Goal: Check status: Check status

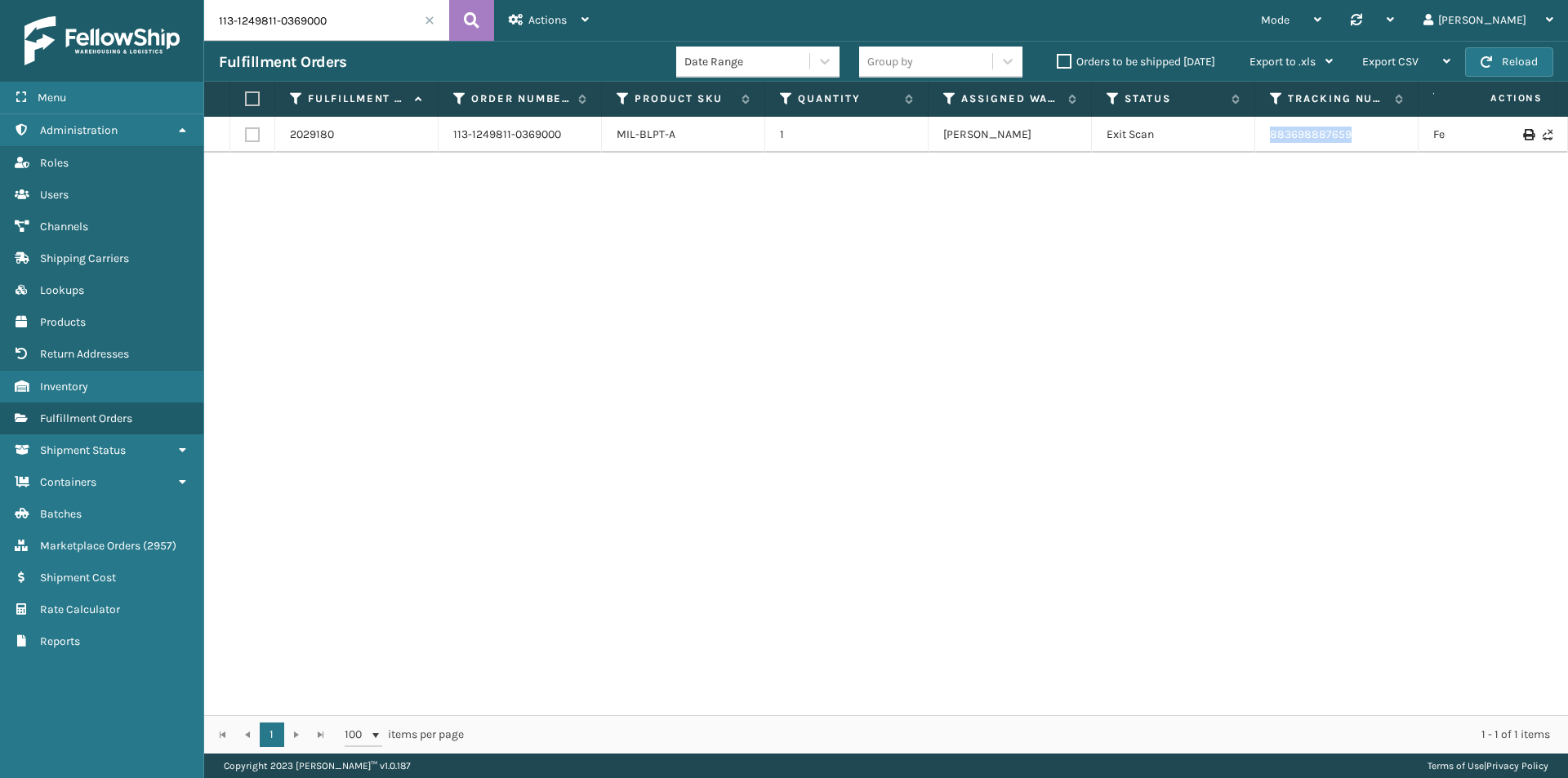
drag, startPoint x: 1384, startPoint y: 135, endPoint x: 1245, endPoint y: 134, distance: 139.0
click at [1245, 134] on tr "2029180 113-1249811-0369000 MIL-BLPT-A 1 [PERSON_NAME] Exit Scan 883698887659 F…" at bounding box center [1118, 134] width 1827 height 36
copy tr "883698887659"
click at [389, 50] on div "Fulfillment Orders Date Range Group by Orders to be shipped [DATE] Export to .x…" at bounding box center [886, 61] width 1364 height 41
click at [375, 9] on input "113-1249811-0369000" at bounding box center [327, 20] width 245 height 41
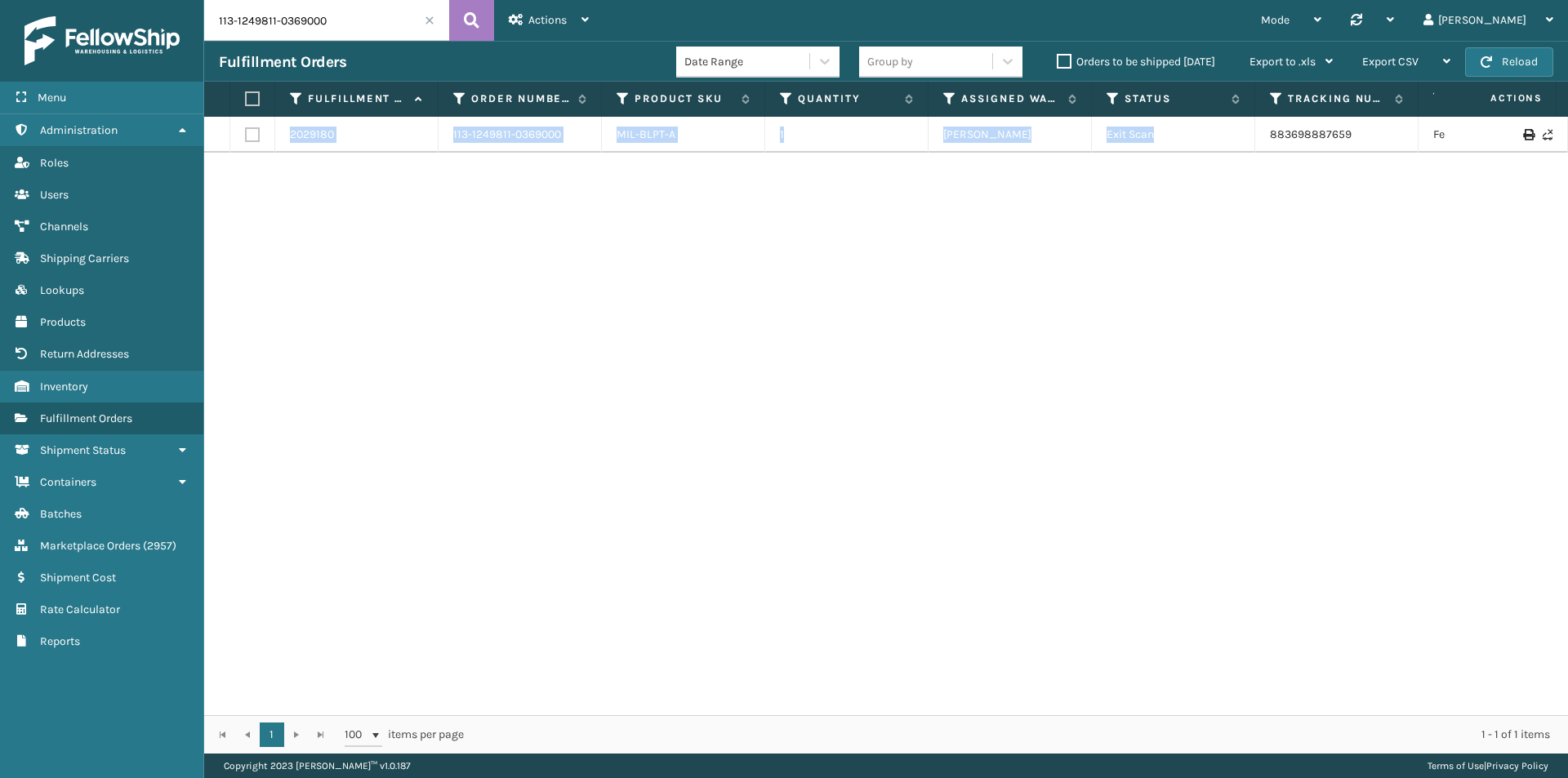
drag, startPoint x: 1378, startPoint y: 154, endPoint x: 1268, endPoint y: 152, distance: 110.0
click at [1268, 152] on div "2029180 113-1249811-0369000 MIL-BLPT-A 1 [PERSON_NAME] Exit Scan 883698887659 F…" at bounding box center [886, 416] width 1364 height 598
copy table "2029180 113-1249811-0369000 MIL-BLPT-A 1 [PERSON_NAME] Exit Scan"
click at [1352, 149] on td "883698887659" at bounding box center [1337, 134] width 163 height 36
drag, startPoint x: 1287, startPoint y: 139, endPoint x: 1255, endPoint y: 139, distance: 32.0
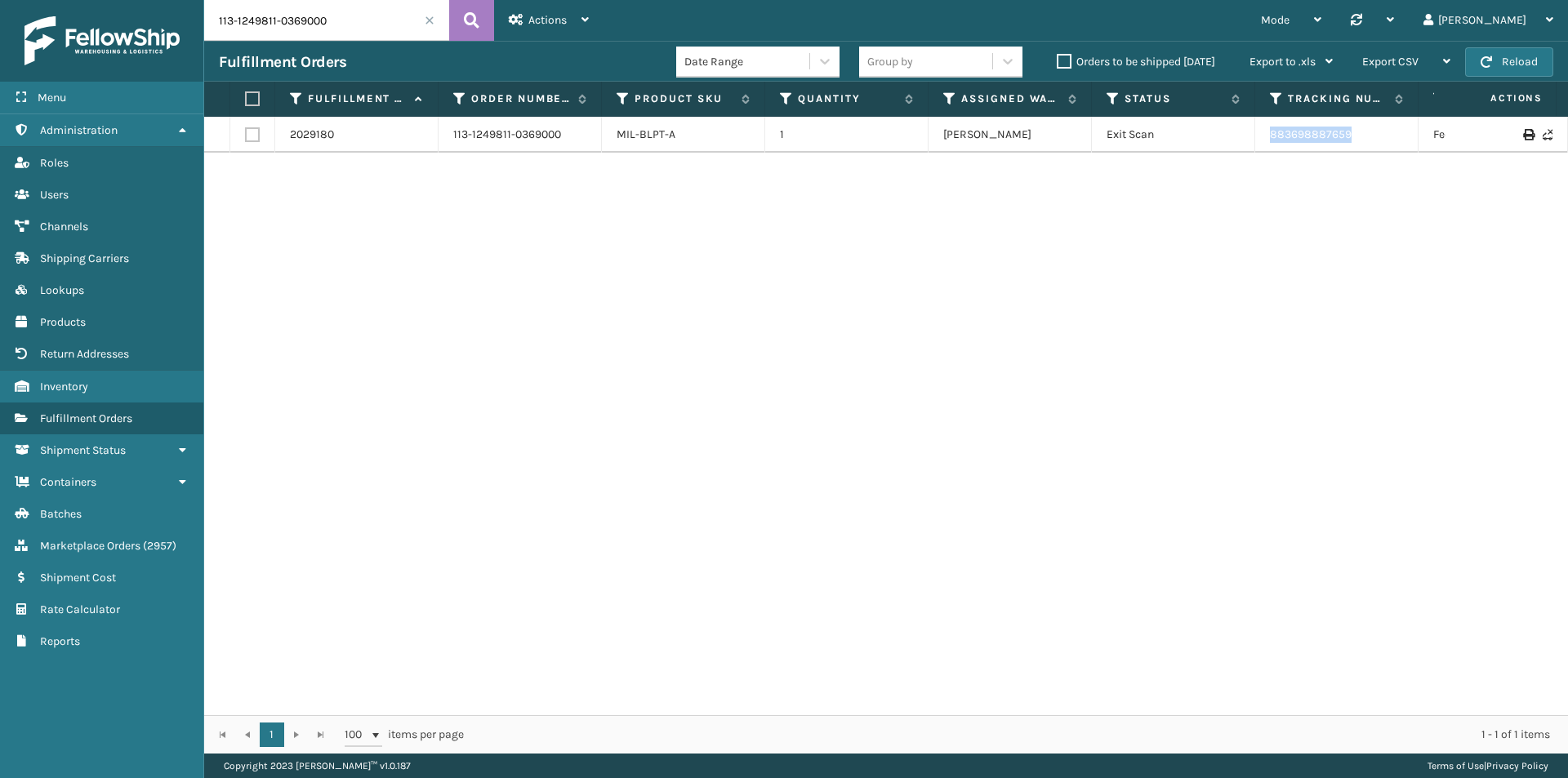
click at [1255, 139] on td "883698887659" at bounding box center [1337, 134] width 163 height 36
click at [1266, 126] on td "883698887659" at bounding box center [1337, 134] width 163 height 36
drag, startPoint x: 1343, startPoint y: 136, endPoint x: 1270, endPoint y: 136, distance: 73.0
click at [1270, 136] on td "883698887659" at bounding box center [1337, 134] width 163 height 36
copy link "883698887659"
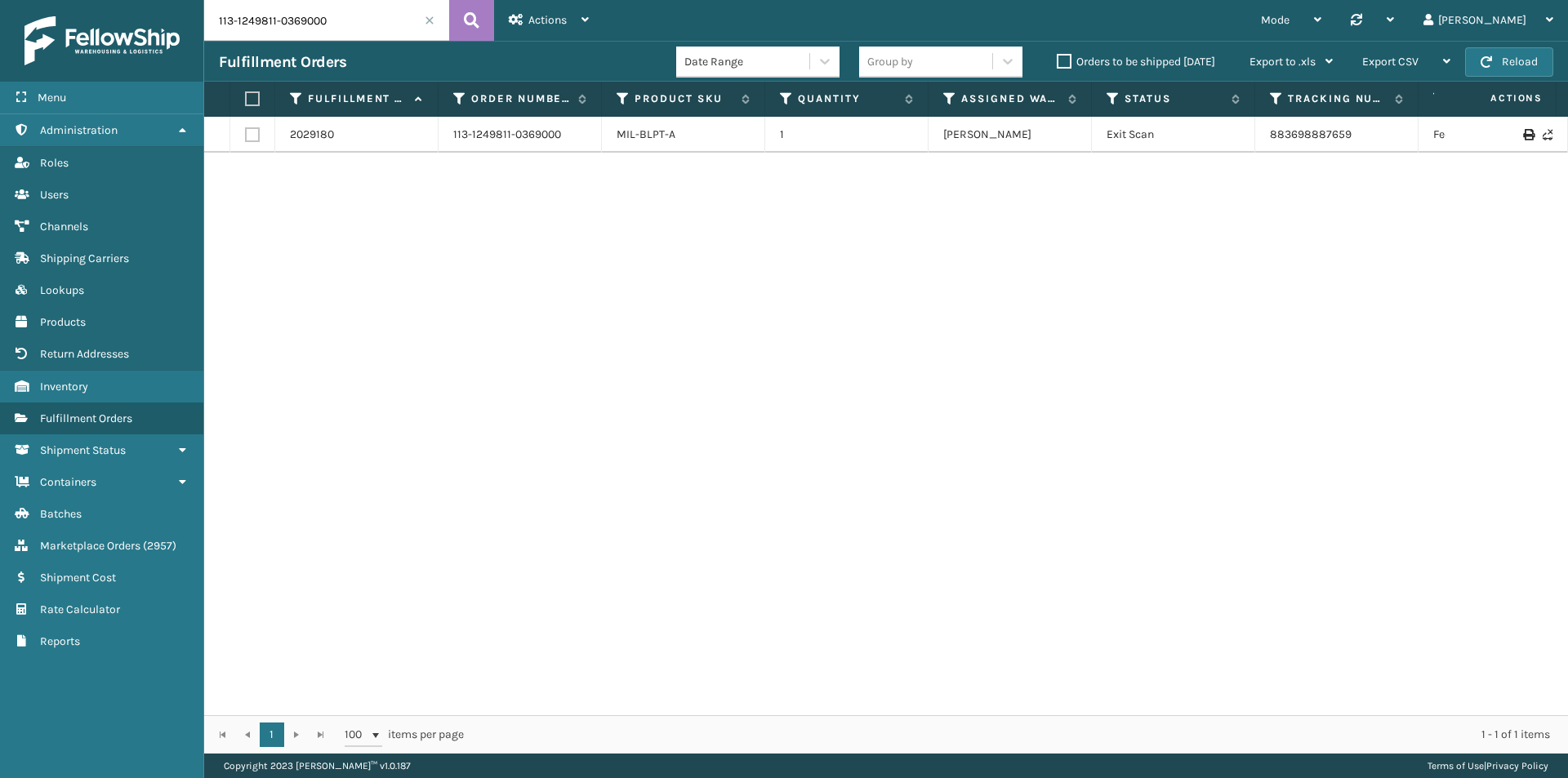
click at [353, 57] on div "Fulfillment Orders" at bounding box center [447, 62] width 457 height 20
click at [348, 25] on input "113-1249811-0369000" at bounding box center [327, 20] width 245 height 41
paste input "1-1211229-8674608"
click at [470, 13] on icon at bounding box center [471, 20] width 16 height 24
drag, startPoint x: 1323, startPoint y: 138, endPoint x: 1191, endPoint y: 138, distance: 132.0
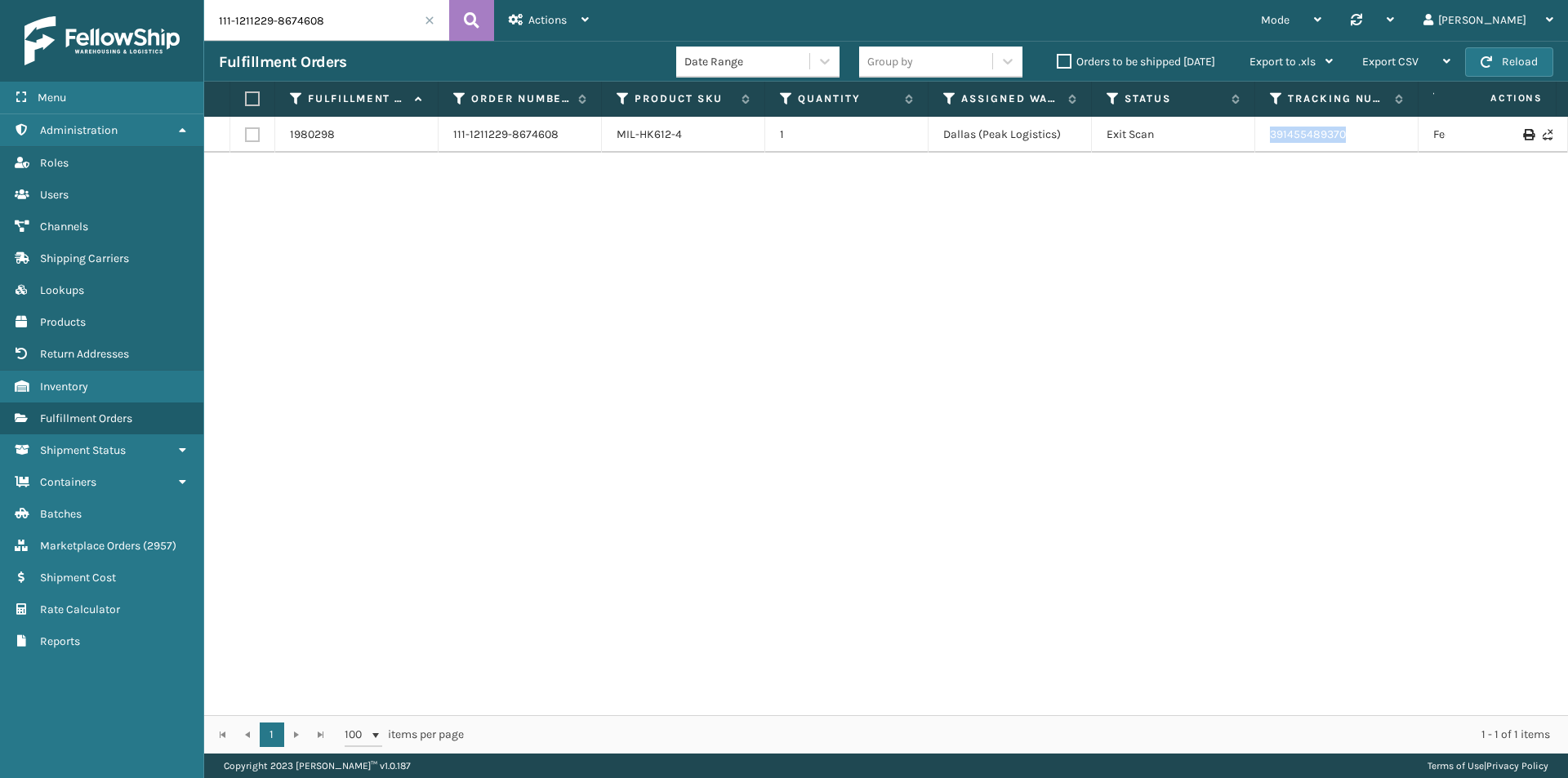
click at [1191, 138] on tr "1980298 111-1211229-8674608 MIL-HK612-4 1 [GEOGRAPHIC_DATA] (Peak Logistics) Ex…" at bounding box center [1118, 134] width 1827 height 36
copy tr "391455489370"
click at [323, 36] on input "111-1211229-8674608" at bounding box center [327, 20] width 245 height 41
click at [394, 47] on div "Fulfillment Orders Date Range Group by Orders to be shipped [DATE] Export to .x…" at bounding box center [886, 61] width 1364 height 41
click at [387, 27] on input "111-1211229-8674608" at bounding box center [327, 20] width 245 height 41
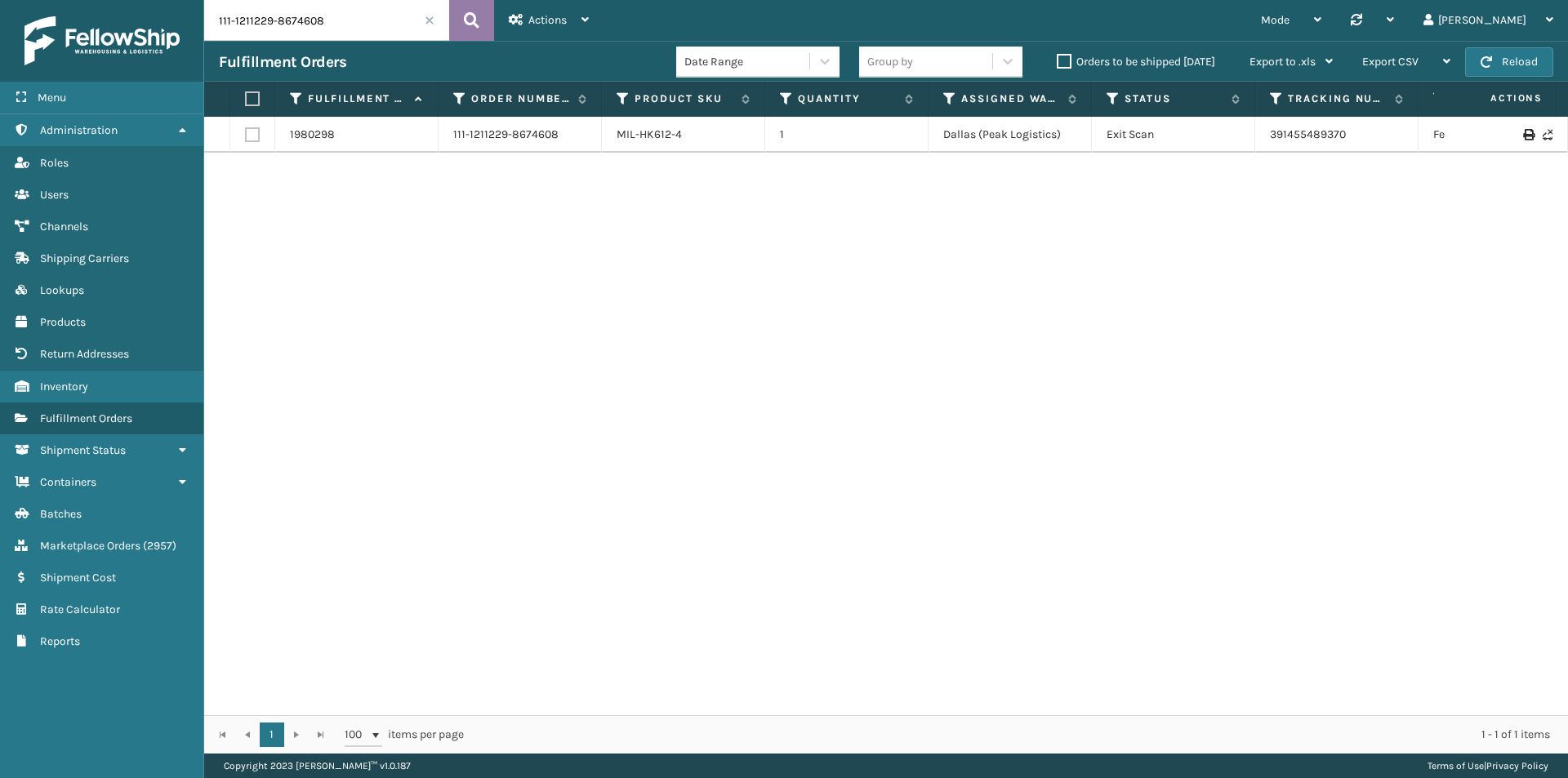
click at [449, 20] on button at bounding box center [471, 20] width 45 height 41
drag, startPoint x: 1316, startPoint y: 139, endPoint x: 786, endPoint y: 137, distance: 530.0
click at [1253, 139] on tr "1980298 111-1211229-8674608 MIL-HK612-4 1 [GEOGRAPHIC_DATA] (Peak Logistics) Ex…" at bounding box center [1118, 134] width 1827 height 36
copy tr "391455489370"
click at [285, 30] on input "111-1211229-8674608" at bounding box center [327, 20] width 245 height 41
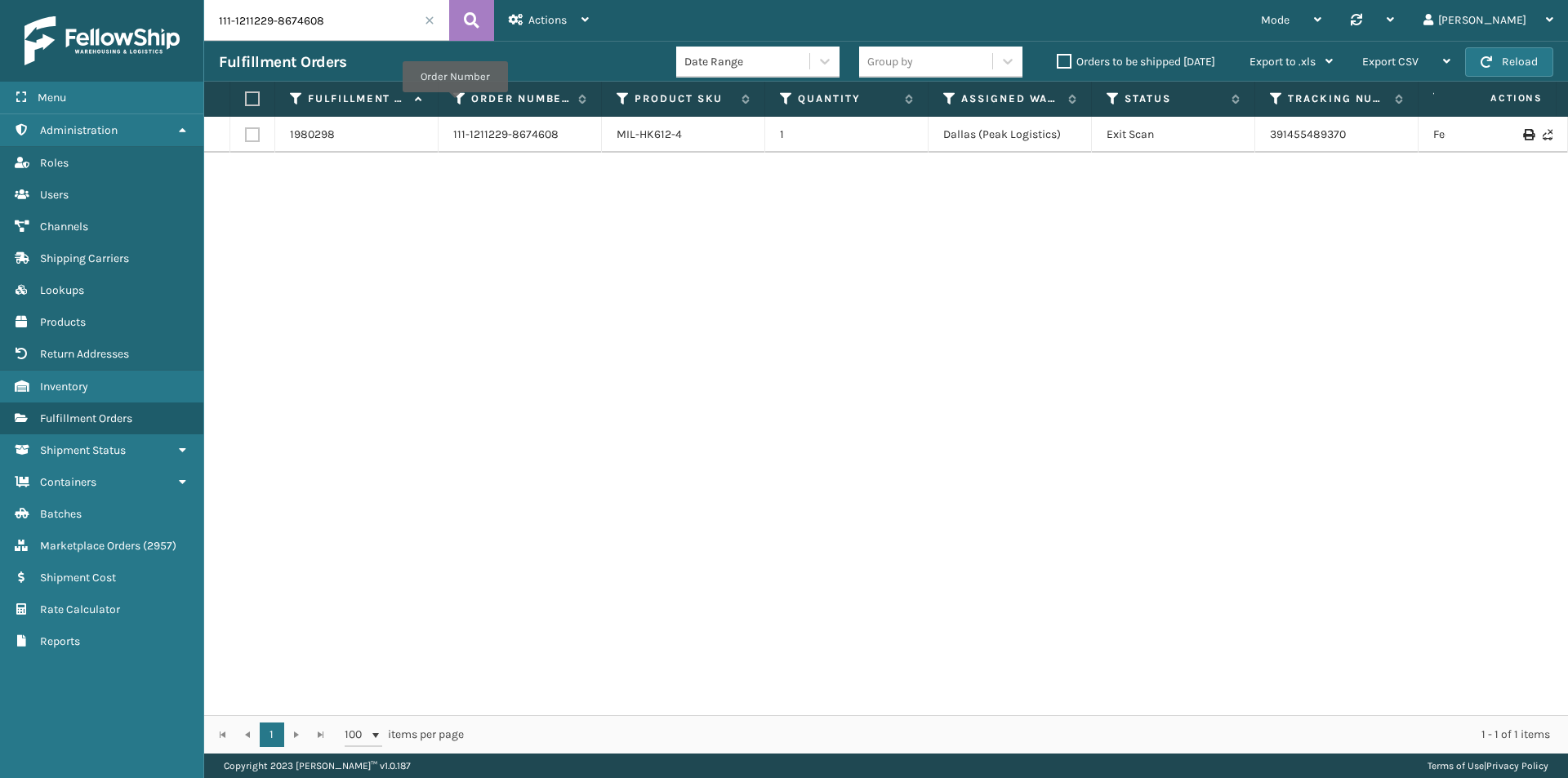
paste input "4-1082045-9436213"
type input "114-1082045-9436213"
click at [482, 33] on button at bounding box center [471, 20] width 45 height 41
click at [387, 11] on input "114-1082045-9436213" at bounding box center [327, 20] width 245 height 41
click at [478, 23] on icon at bounding box center [471, 20] width 16 height 24
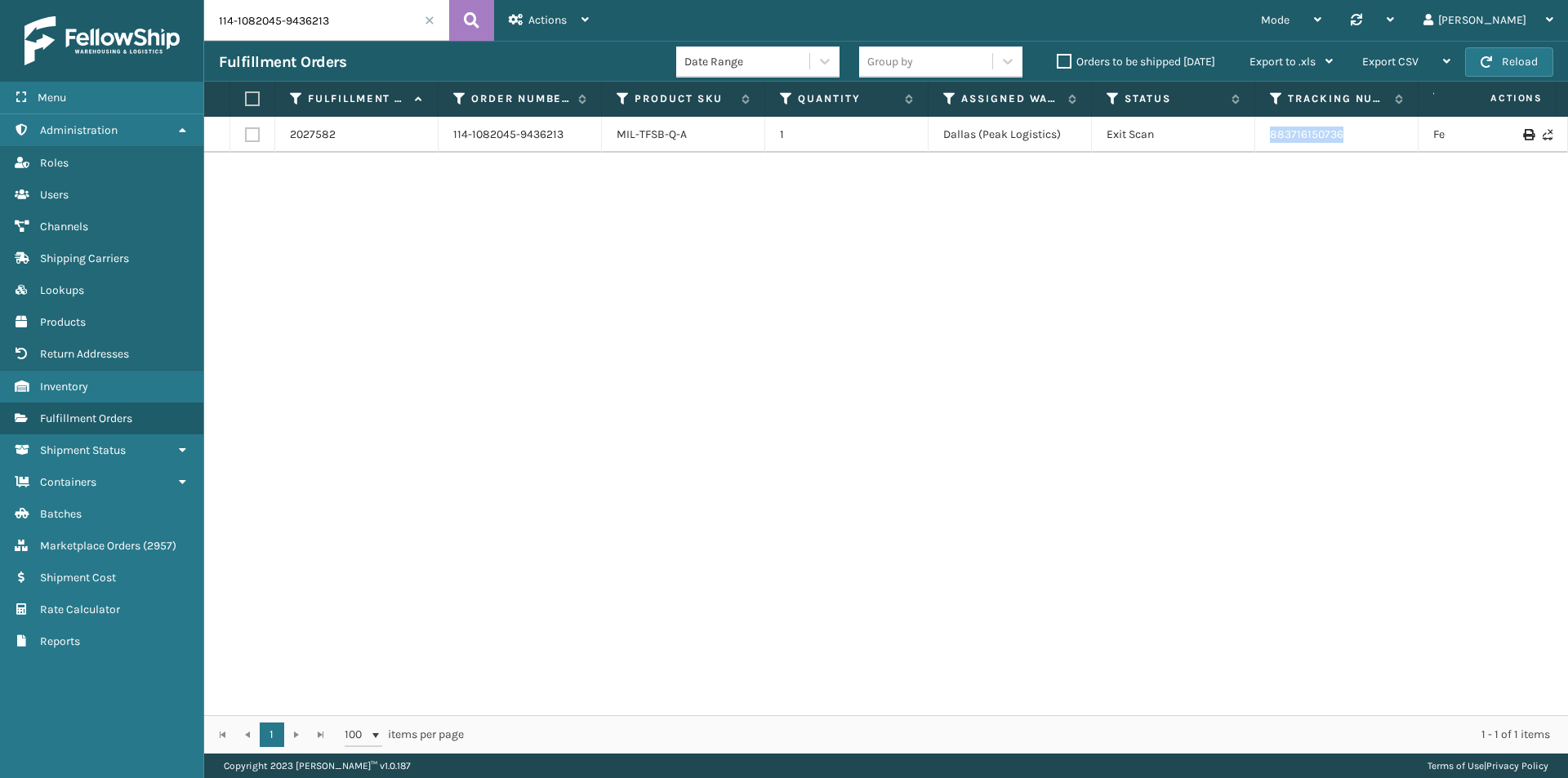
drag, startPoint x: 1387, startPoint y: 144, endPoint x: 1247, endPoint y: 143, distance: 140.0
click at [1247, 143] on tr "2027582 114-1082045-9436213 MIL-TFSB-Q-A 1 [GEOGRAPHIC_DATA] (Peak Logistics) E…" at bounding box center [1118, 134] width 1827 height 36
copy tr "883716150736"
click at [292, 17] on input "114-1082045-9436213" at bounding box center [327, 20] width 245 height 41
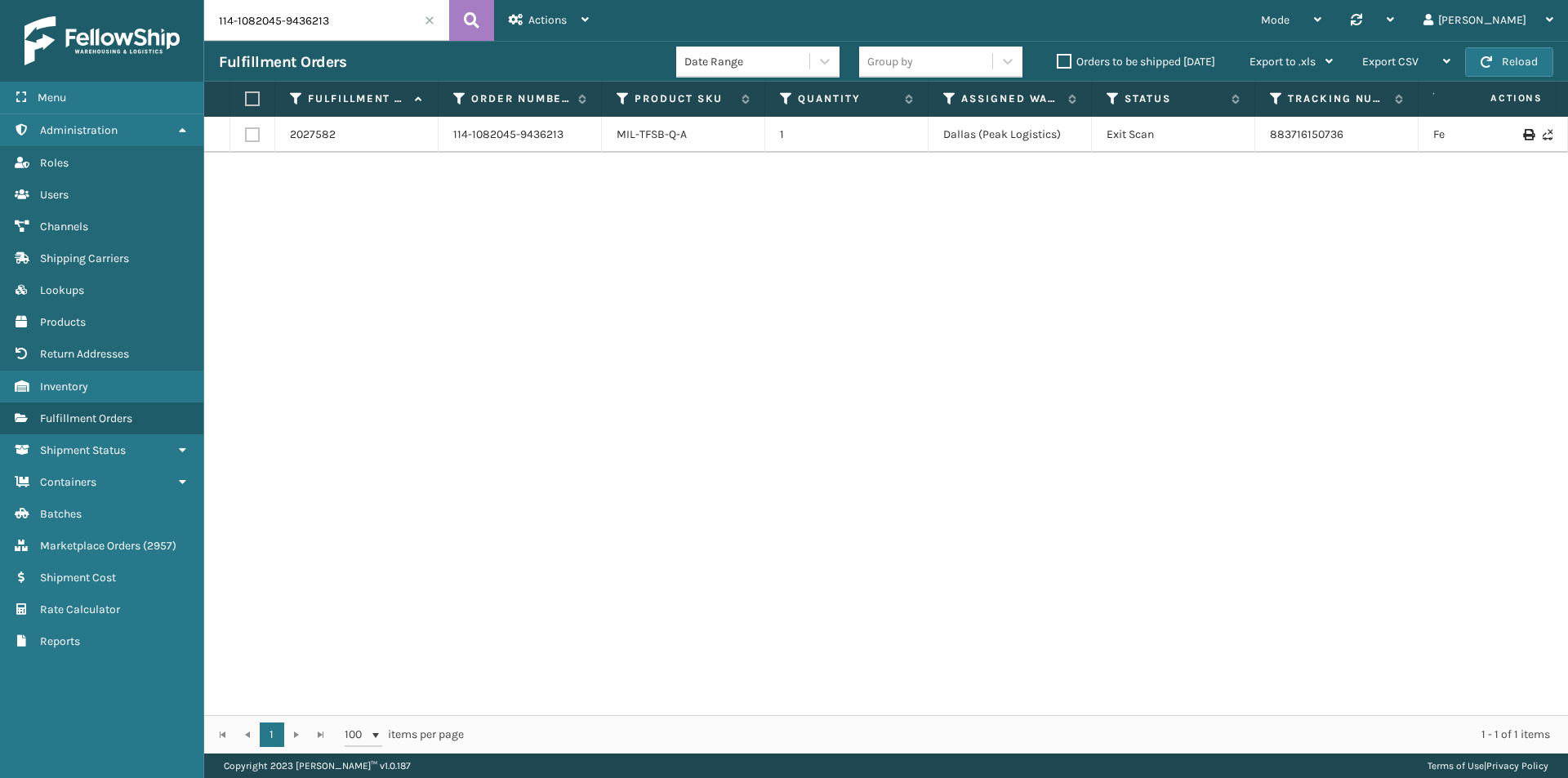
click at [292, 17] on input "114-1082045-9436213" at bounding box center [327, 20] width 245 height 41
paste input "1-8033716-253780"
click at [481, 15] on button at bounding box center [471, 20] width 45 height 41
drag, startPoint x: 1368, startPoint y: 127, endPoint x: 1232, endPoint y: 148, distance: 137.6
click at [1232, 148] on tr "2034509 111-8033716-2537803 MIL-PPSNWHT-V 1 [PERSON_NAME] Exit Scan 39241159281…" at bounding box center [1118, 134] width 1827 height 36
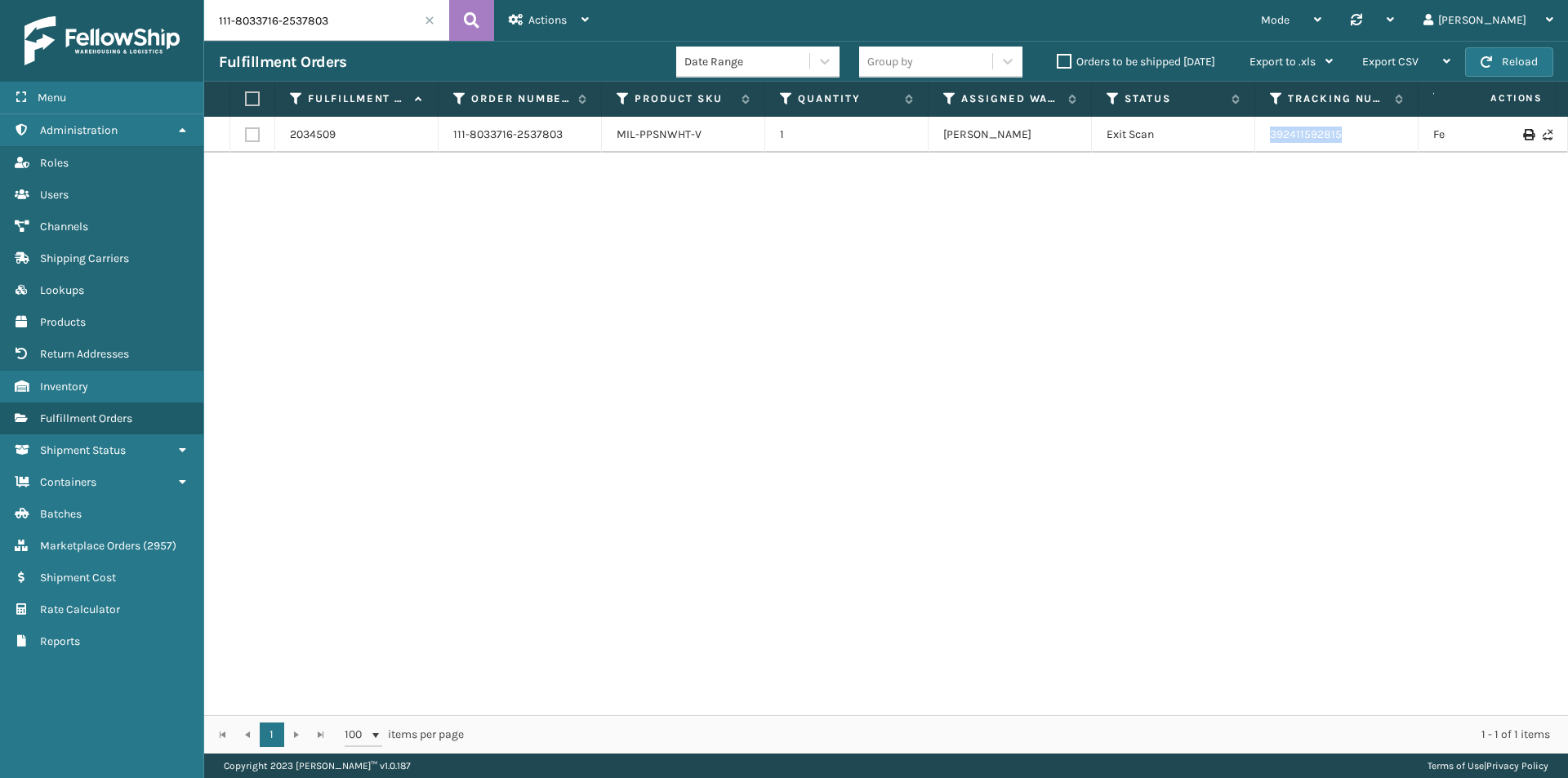
copy tr "392411592815"
click at [355, 26] on input "111-8033716-2537803" at bounding box center [327, 20] width 245 height 41
click at [478, 22] on icon at bounding box center [471, 20] width 16 height 24
drag, startPoint x: 1388, startPoint y: 135, endPoint x: 1255, endPoint y: 140, distance: 133.1
click at [1255, 140] on td "392411592815" at bounding box center [1337, 134] width 163 height 36
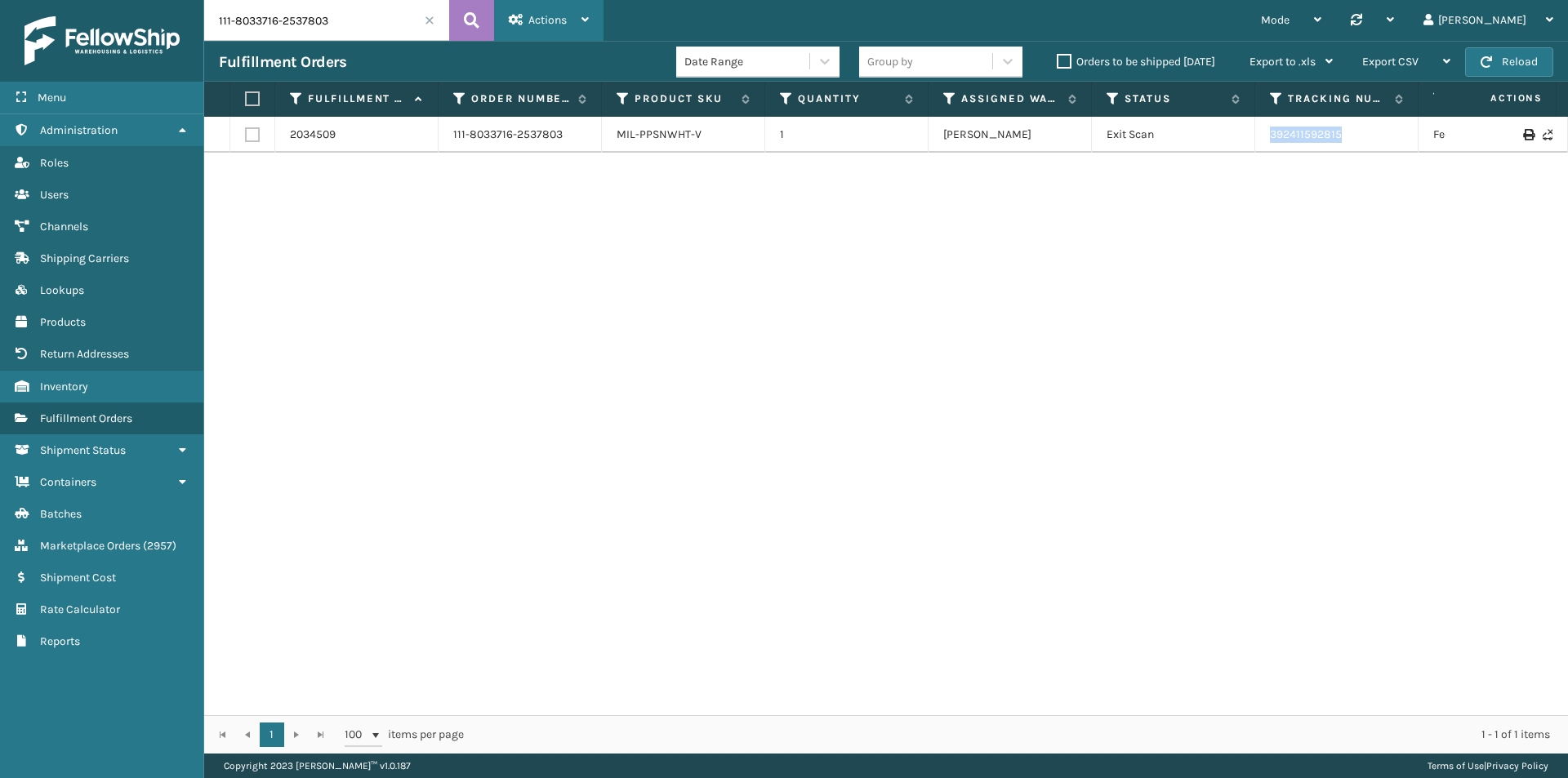
copy link "392411592815"
click at [348, 27] on input "111-8033716-2537803" at bounding box center [327, 20] width 245 height 41
paste input "2-0248906-5481840"
click at [452, 19] on button at bounding box center [471, 20] width 45 height 41
drag, startPoint x: 1382, startPoint y: 138, endPoint x: 1248, endPoint y: 138, distance: 134.0
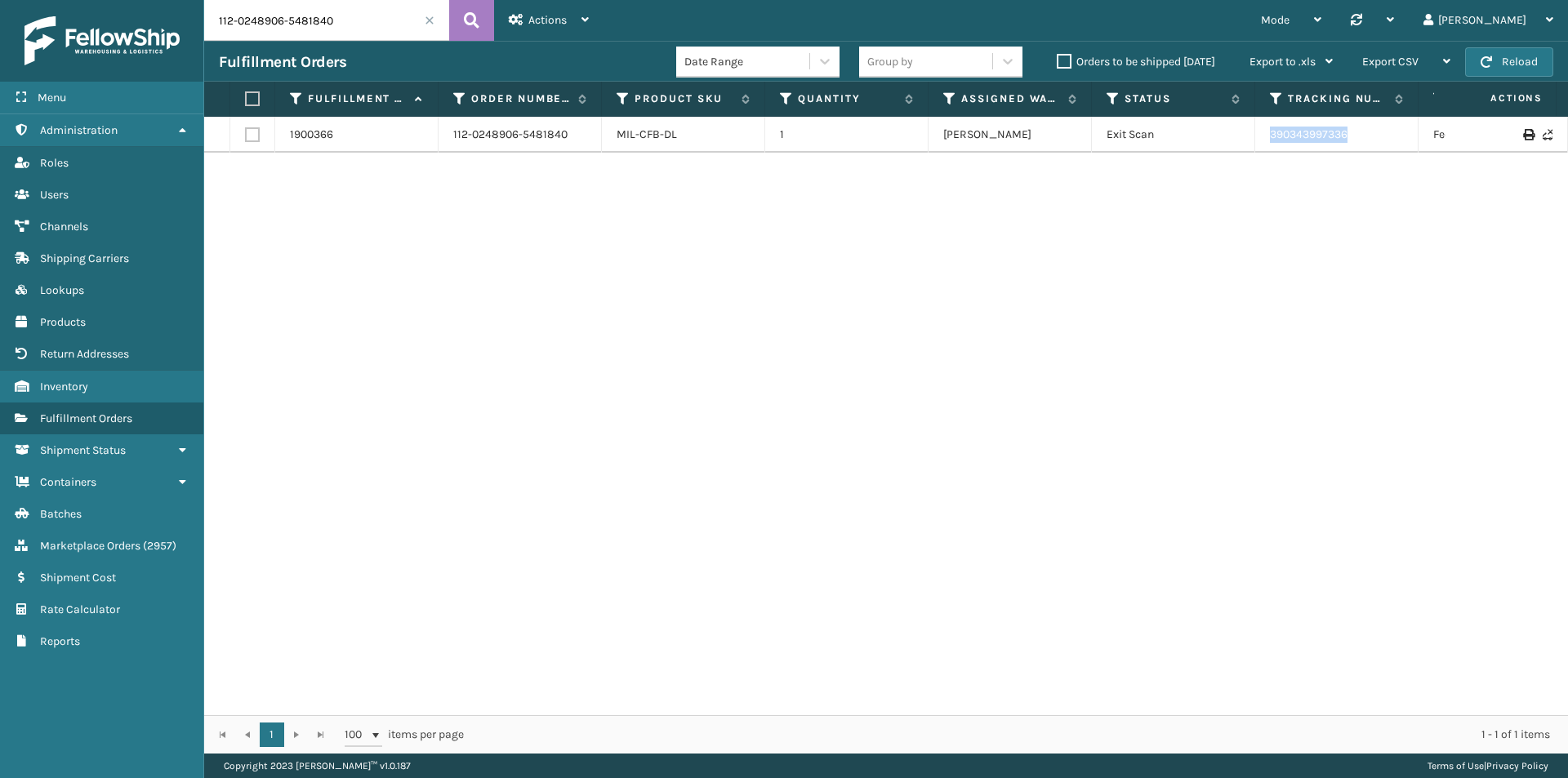
click at [1248, 138] on tr "1900366 112-0248906-5481840 MIL-CFB-DL 1 [PERSON_NAME] Exit Scan 390343997336 F…" at bounding box center [1118, 134] width 1827 height 36
copy tr "390343997336"
click at [346, 8] on input "112-0248906-5481840" at bounding box center [327, 20] width 245 height 41
paste input "4027919-973545"
type input "112-4027919-9735450"
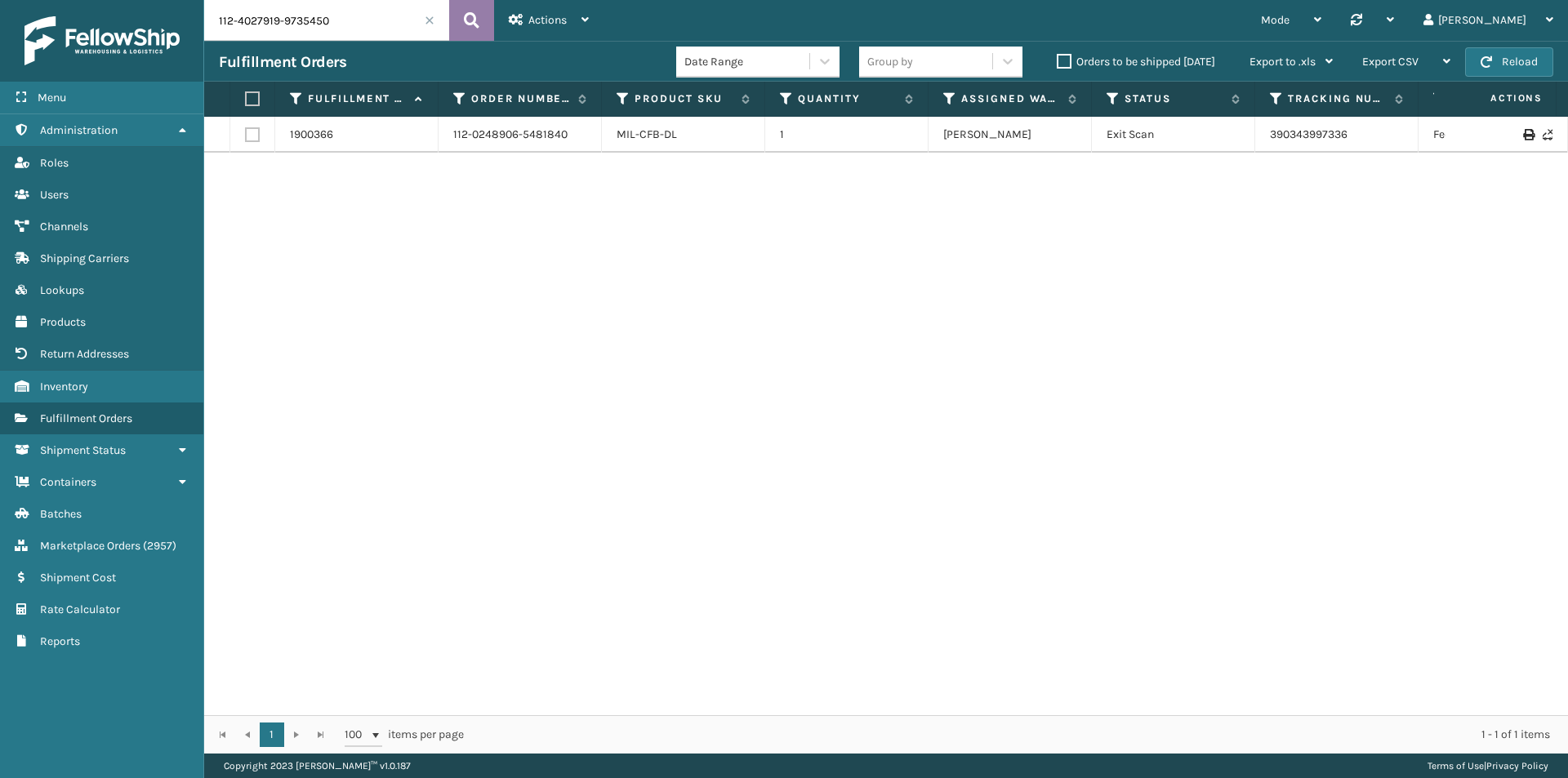
click at [491, 18] on button at bounding box center [471, 20] width 45 height 41
drag, startPoint x: 1407, startPoint y: 135, endPoint x: 1258, endPoint y: 142, distance: 149.2
click at [1258, 142] on tr "2026564 112-4027919-9735450 MIL-FTMT-G 1 [US_STATE] (TF Fulfillment) Exit Scan …" at bounding box center [1118, 142] width 1827 height 52
